Goal: Information Seeking & Learning: Learn about a topic

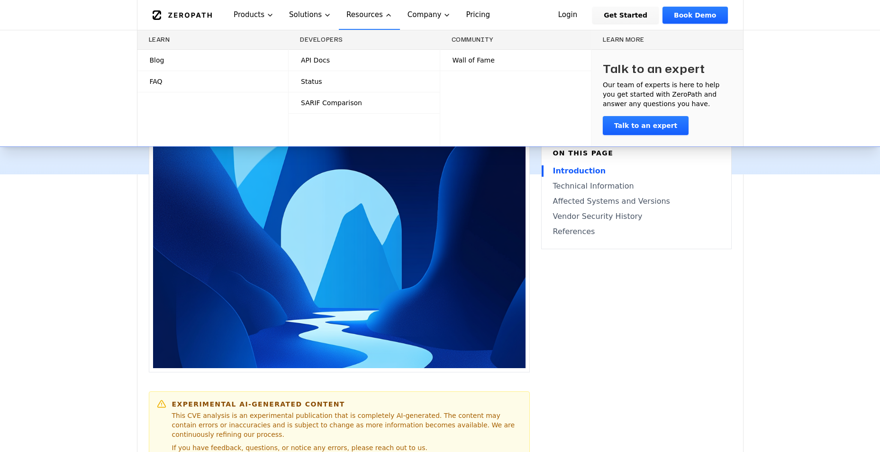
scroll to position [237, 0]
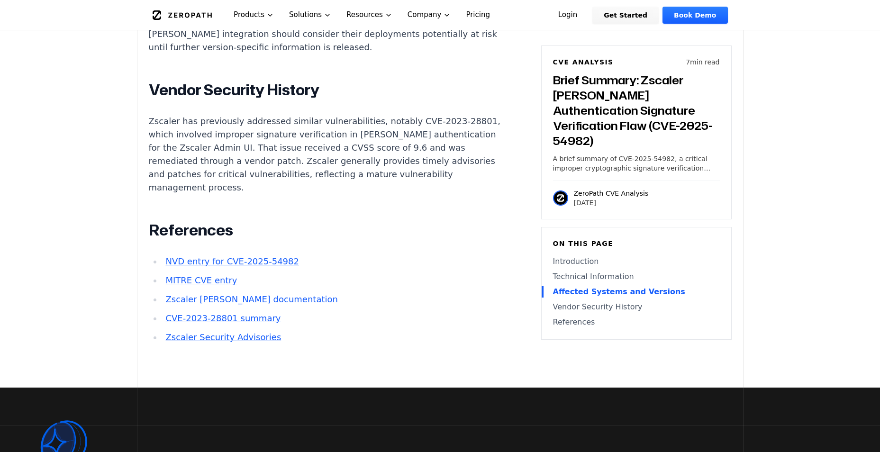
scroll to position [1280, 0]
